Goal: Task Accomplishment & Management: Use online tool/utility

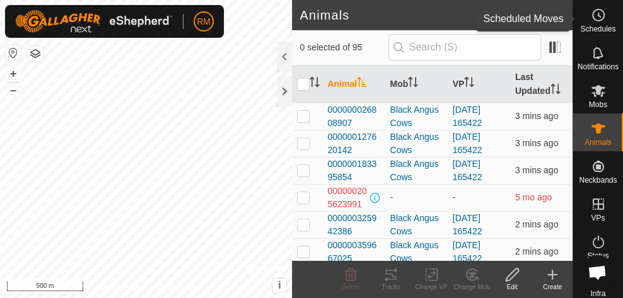
click at [591, 18] on icon at bounding box center [598, 15] width 15 height 15
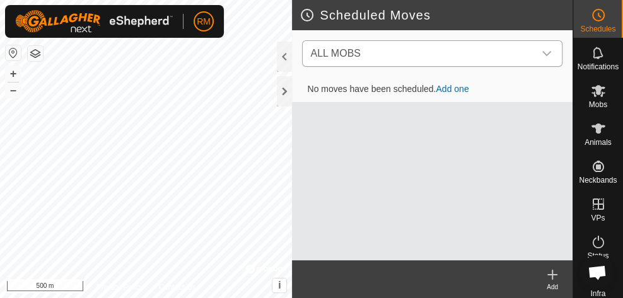
click at [554, 54] on div "dropdown trigger" at bounding box center [546, 53] width 25 height 25
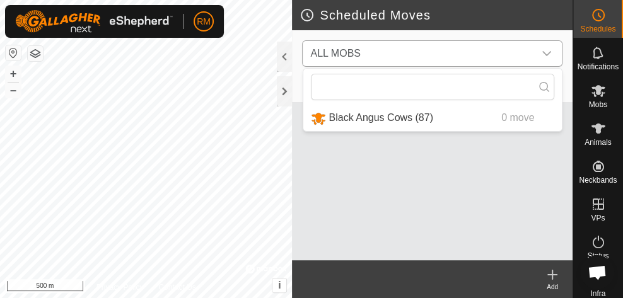
click at [425, 119] on li "Black Angus Cows (87) 0 move" at bounding box center [432, 118] width 258 height 26
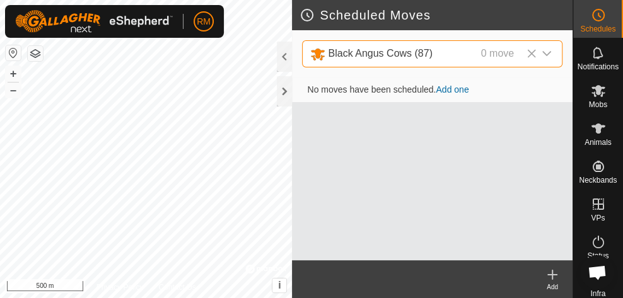
click at [449, 89] on link "Add one" at bounding box center [451, 89] width 33 height 10
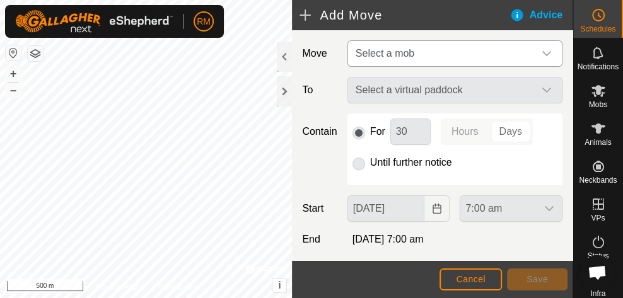
click at [534, 48] on div "dropdown trigger" at bounding box center [546, 53] width 25 height 25
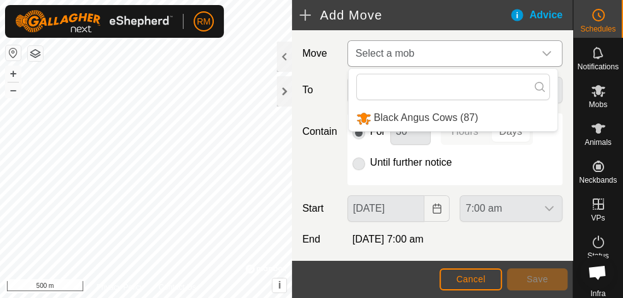
click at [452, 117] on li "Black Angus Cows (87)" at bounding box center [453, 118] width 209 height 26
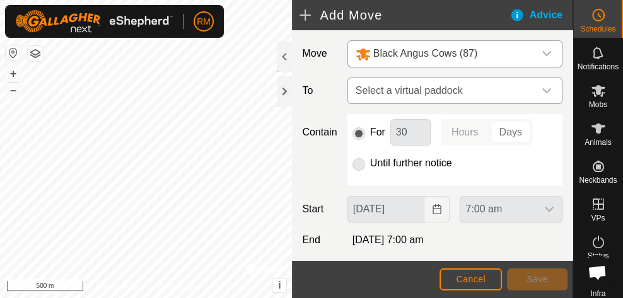
click at [534, 87] on div "dropdown trigger" at bounding box center [546, 90] width 25 height 25
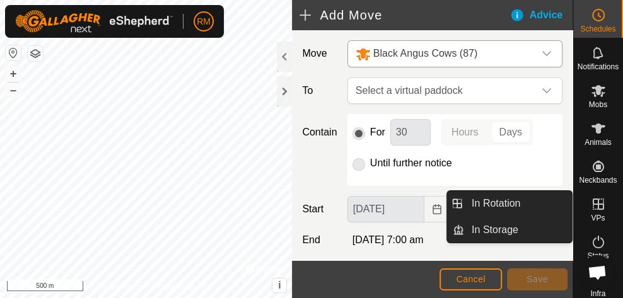
click at [596, 214] on span "VPs" at bounding box center [598, 218] width 14 height 8
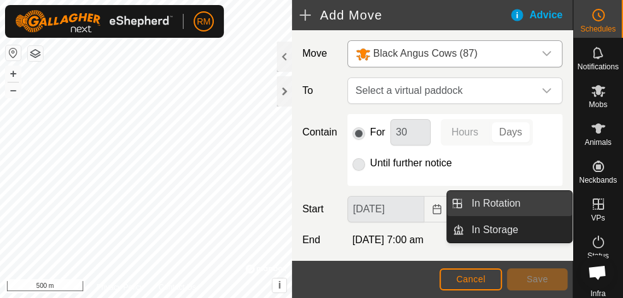
click at [505, 207] on link "In Rotation" at bounding box center [518, 203] width 108 height 25
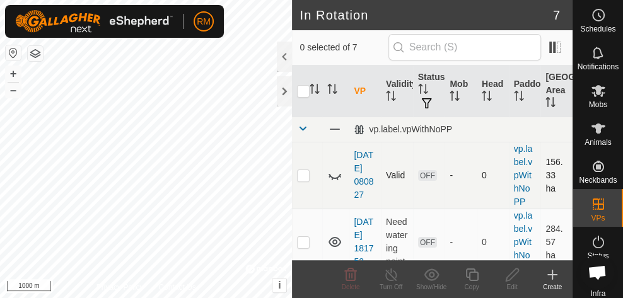
click at [306, 175] on p-checkbox at bounding box center [303, 175] width 13 height 10
click at [301, 180] on td at bounding box center [307, 175] width 30 height 67
checkbox input "false"
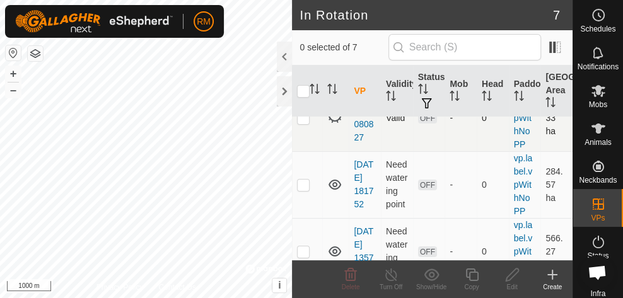
scroll to position [58, 0]
click at [304, 187] on p-checkbox at bounding box center [303, 184] width 13 height 10
click at [304, 188] on td at bounding box center [307, 184] width 30 height 67
checkbox input "false"
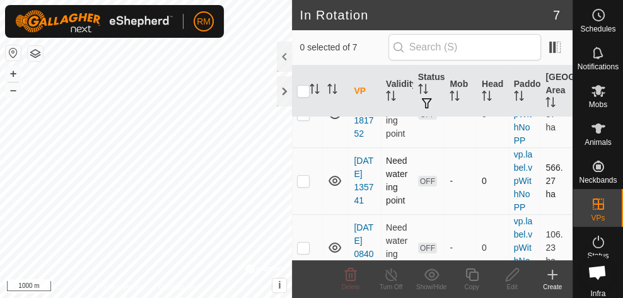
click at [309, 179] on p-checkbox at bounding box center [303, 181] width 13 height 10
click at [303, 176] on p-checkbox at bounding box center [303, 181] width 13 height 10
checkbox input "false"
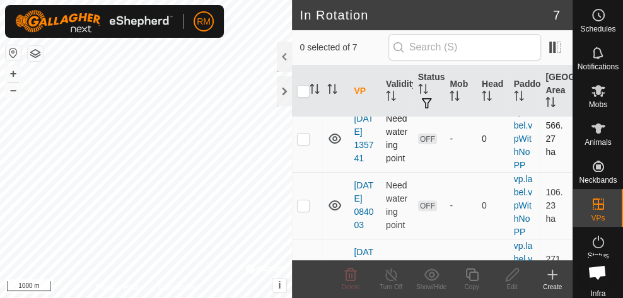
scroll to position [182, 0]
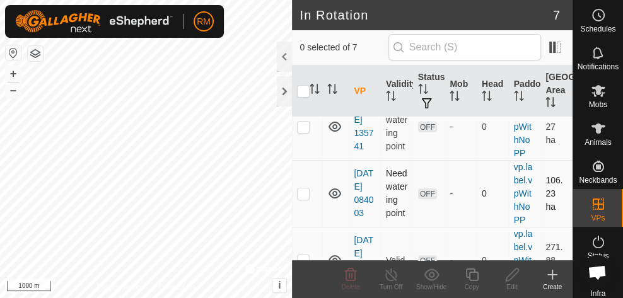
click at [305, 193] on p-checkbox at bounding box center [303, 193] width 13 height 10
click at [299, 193] on p-checkbox at bounding box center [303, 193] width 13 height 10
checkbox input "false"
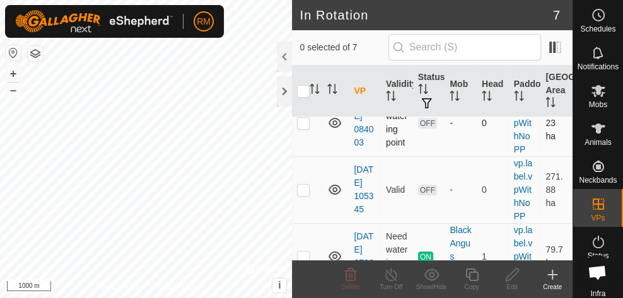
scroll to position [255, 0]
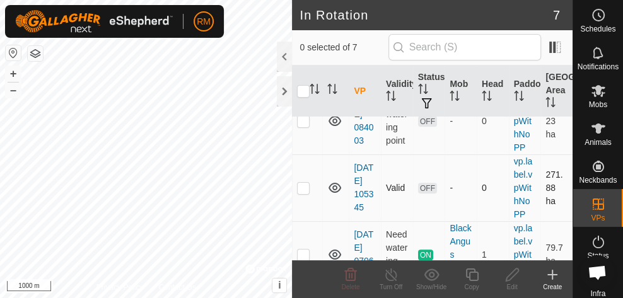
click at [303, 189] on p-checkbox at bounding box center [303, 188] width 13 height 10
click at [301, 187] on p-checkbox at bounding box center [303, 188] width 13 height 10
checkbox input "false"
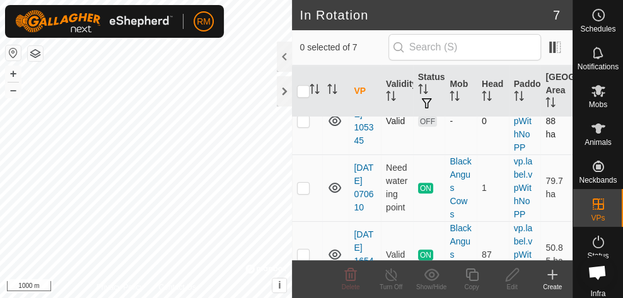
scroll to position [329, 0]
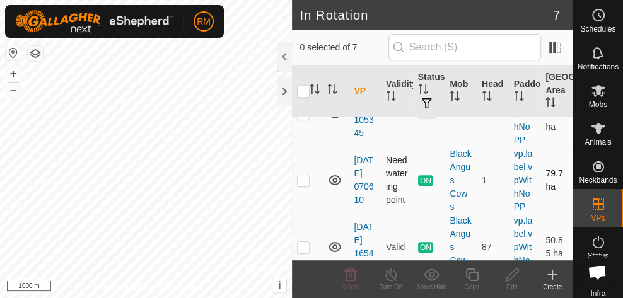
click at [305, 185] on p-checkbox at bounding box center [303, 180] width 13 height 10
click at [301, 185] on p-checkbox at bounding box center [303, 180] width 13 height 10
checkbox input "false"
click at [605, 21] on es-schedule-vp-svg-icon at bounding box center [598, 15] width 23 height 20
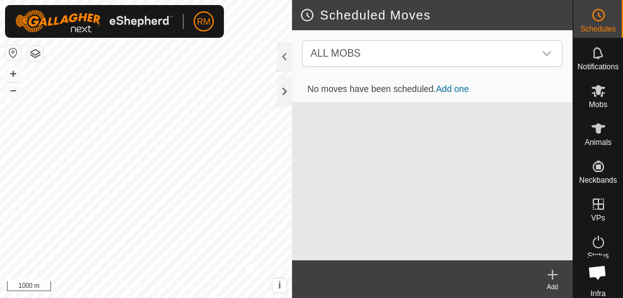
click at [455, 89] on link "Add one" at bounding box center [451, 89] width 33 height 10
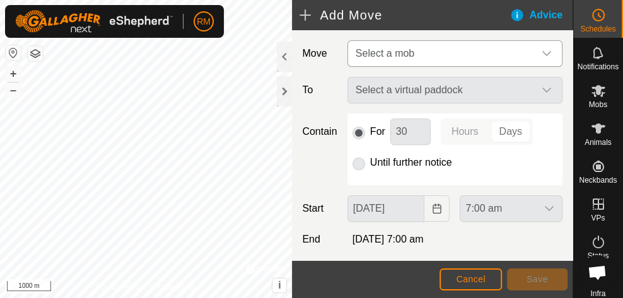
click at [534, 48] on div "dropdown trigger" at bounding box center [546, 53] width 25 height 25
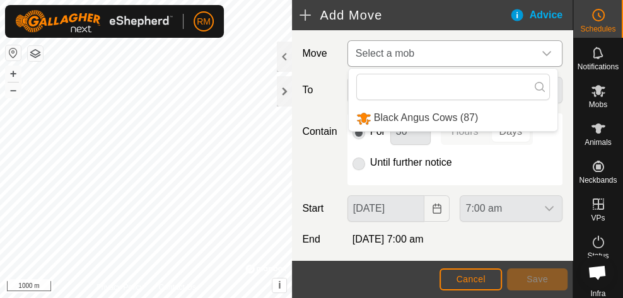
click at [457, 116] on li "Black Angus Cows (87)" at bounding box center [453, 118] width 209 height 26
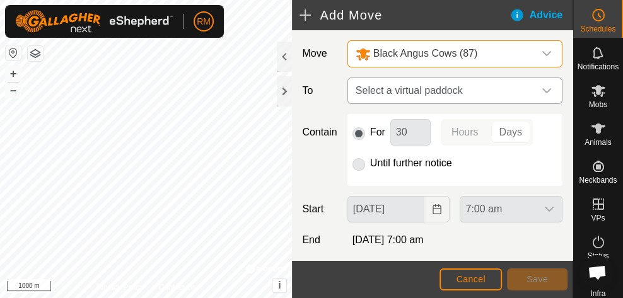
click at [541, 86] on icon "dropdown trigger" at bounding box center [546, 91] width 10 height 10
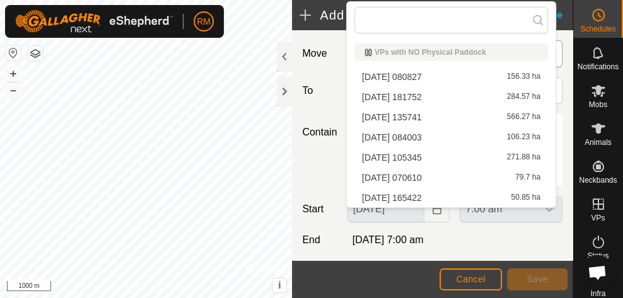
click at [437, 176] on li "[DATE] 070610 79.7 ha" at bounding box center [450, 177] width 193 height 19
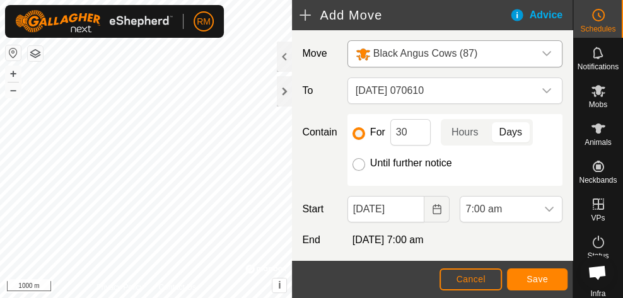
click at [355, 161] on input "Until further notice" at bounding box center [358, 164] width 13 height 13
radio input "true"
checkbox input "false"
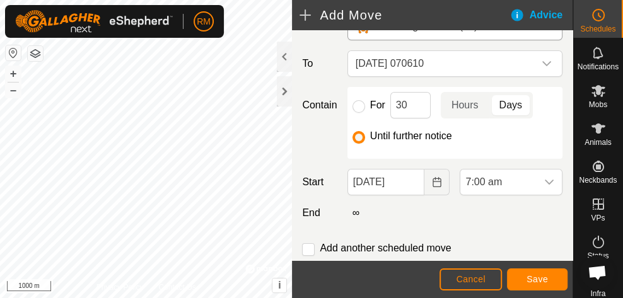
scroll to position [28, 0]
click at [544, 182] on icon "dropdown trigger" at bounding box center [549, 181] width 10 height 10
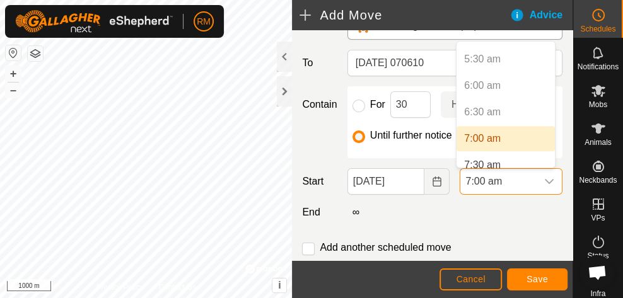
scroll to position [303, 0]
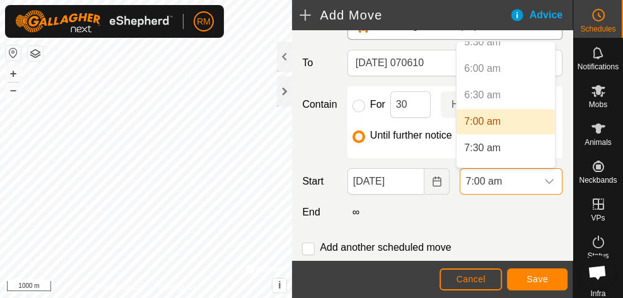
click at [517, 120] on li "7:00 am" at bounding box center [505, 121] width 98 height 25
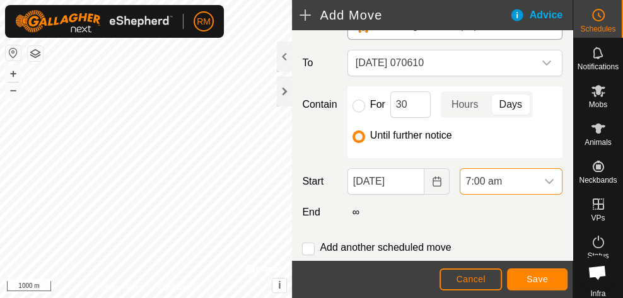
scroll to position [61, 0]
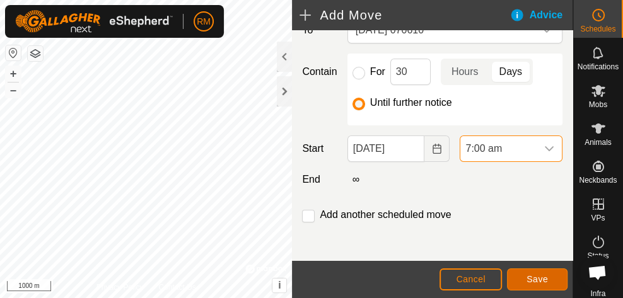
click at [538, 279] on span "Save" at bounding box center [536, 279] width 21 height 10
